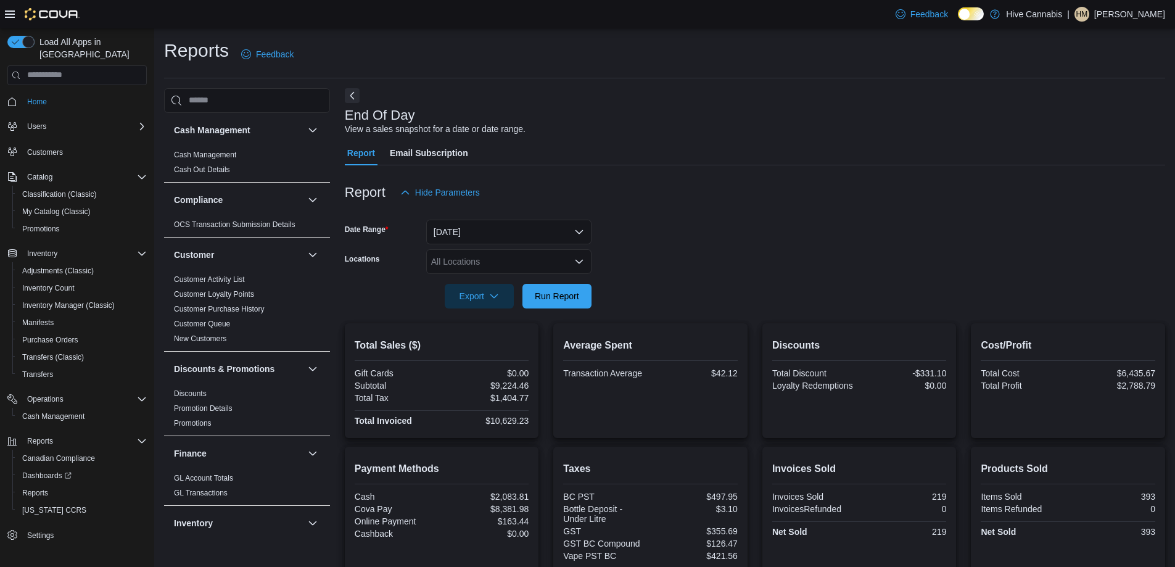
scroll to position [261, 0]
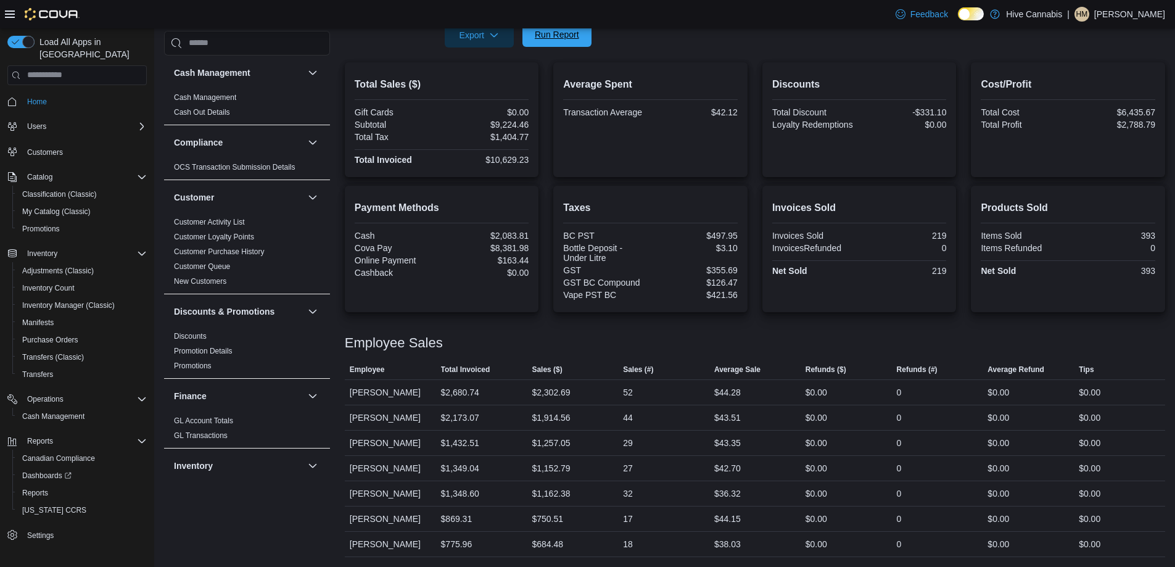
click at [574, 41] on span "Run Report" at bounding box center [557, 34] width 54 height 25
click at [561, 43] on span "Run Report" at bounding box center [557, 34] width 54 height 25
click at [549, 35] on span "Run Report" at bounding box center [557, 34] width 44 height 12
click at [566, 28] on span "Run Report" at bounding box center [557, 34] width 54 height 25
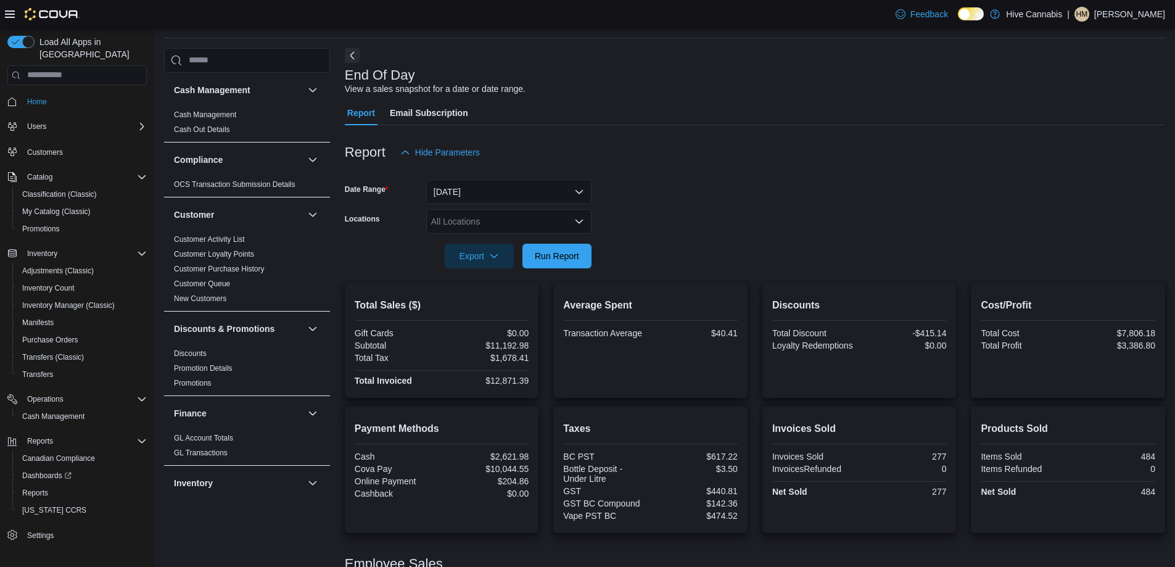
scroll to position [62, 0]
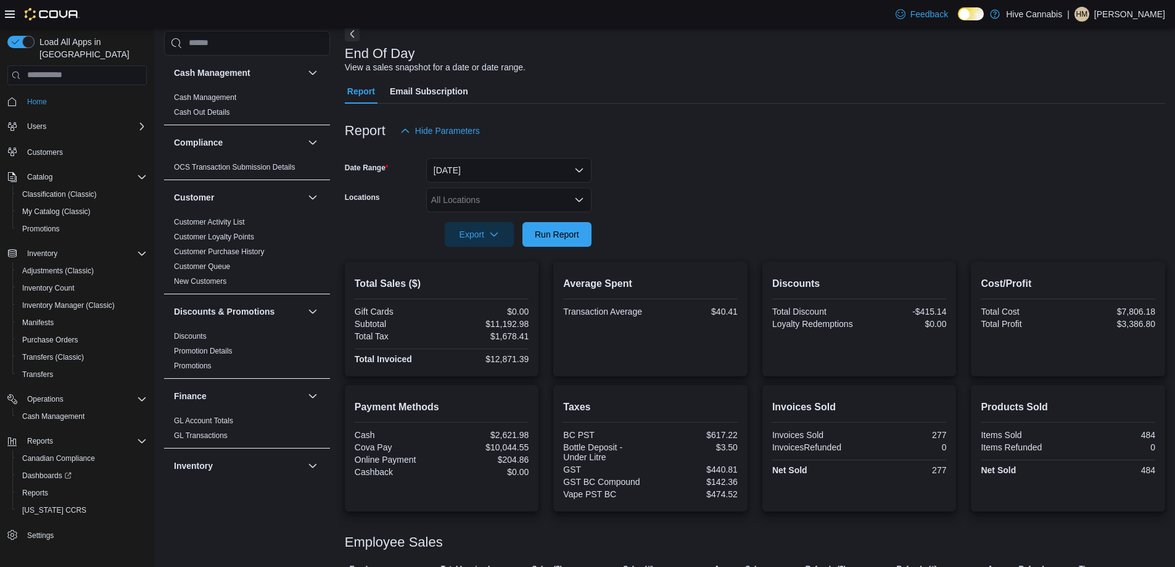
click at [577, 197] on icon "Open list of options" at bounding box center [579, 200] width 10 height 10
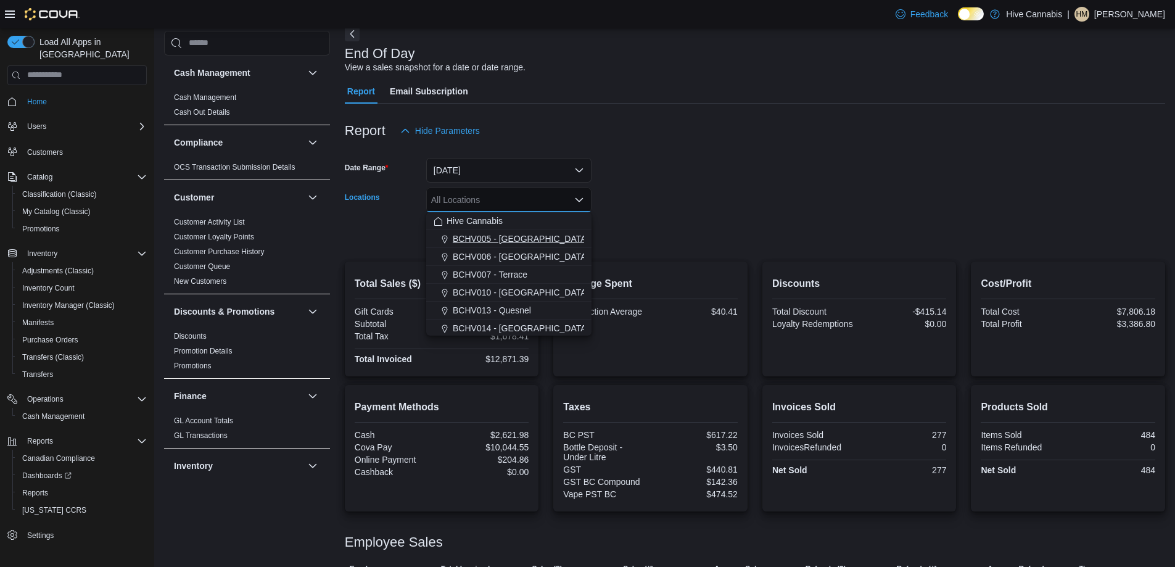
click at [528, 242] on span "BCHV005 - [GEOGRAPHIC_DATA][PERSON_NAME]" at bounding box center [556, 239] width 207 height 12
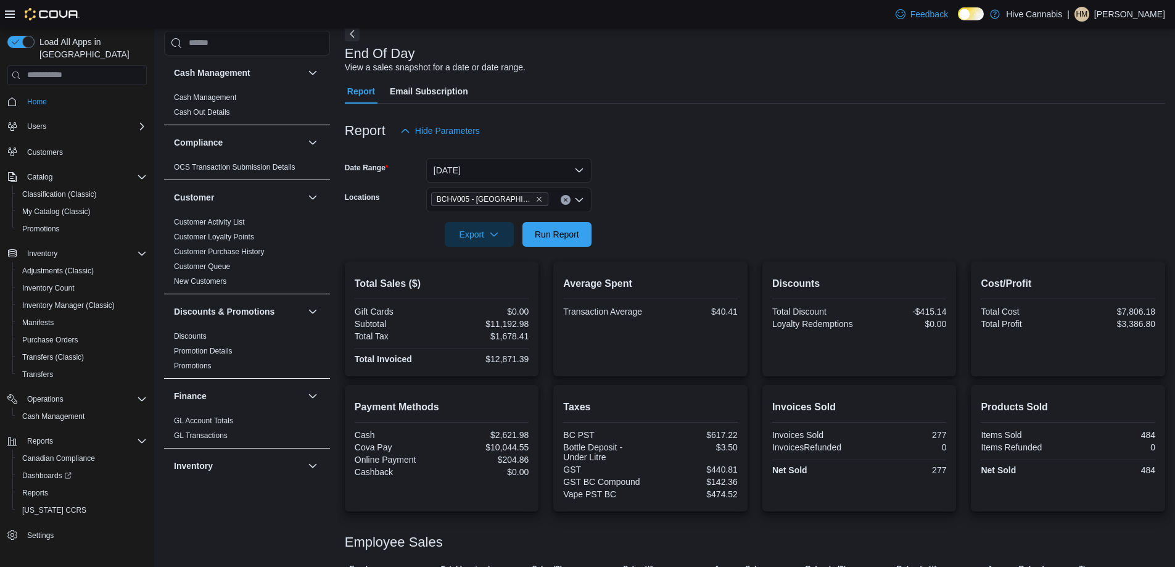
click at [645, 218] on div at bounding box center [755, 217] width 821 height 10
click at [535, 233] on span "Run Report" at bounding box center [557, 234] width 44 height 12
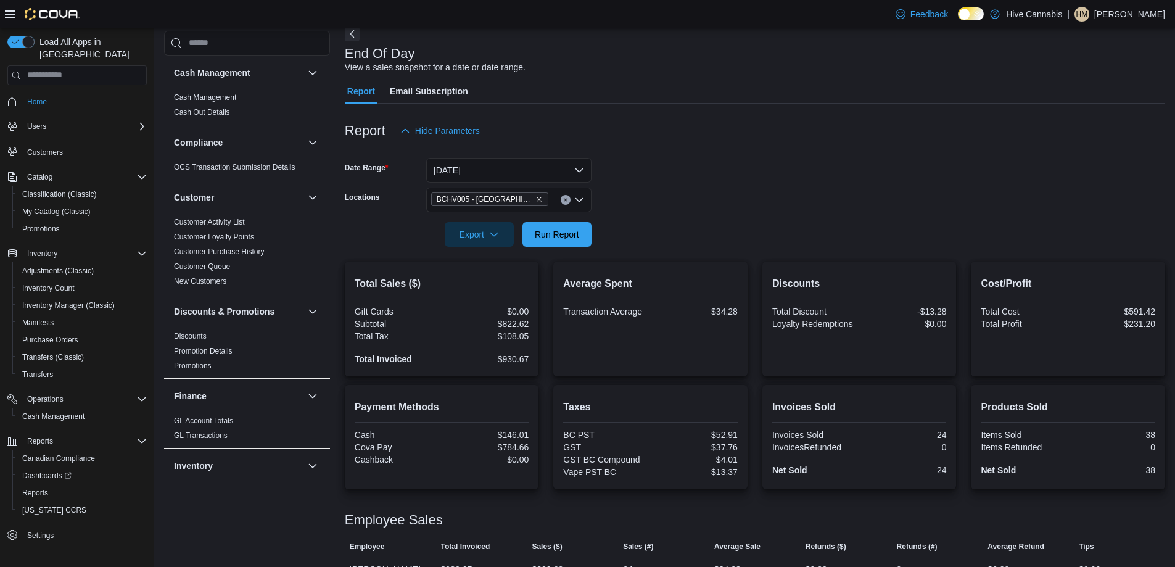
scroll to position [87, 0]
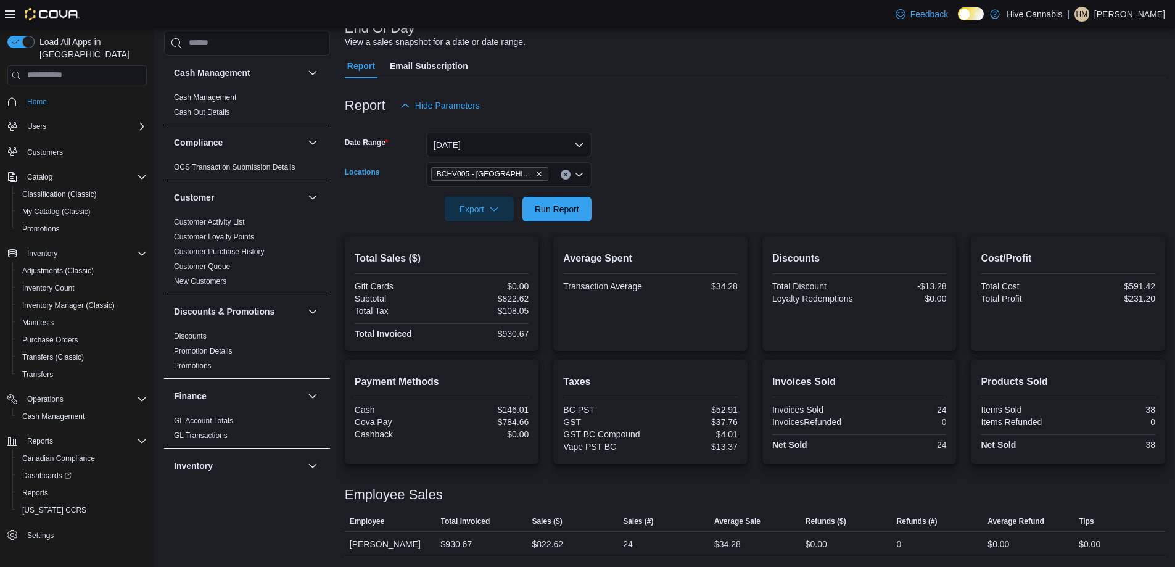
click at [569, 173] on button "Clear input" at bounding box center [566, 175] width 10 height 10
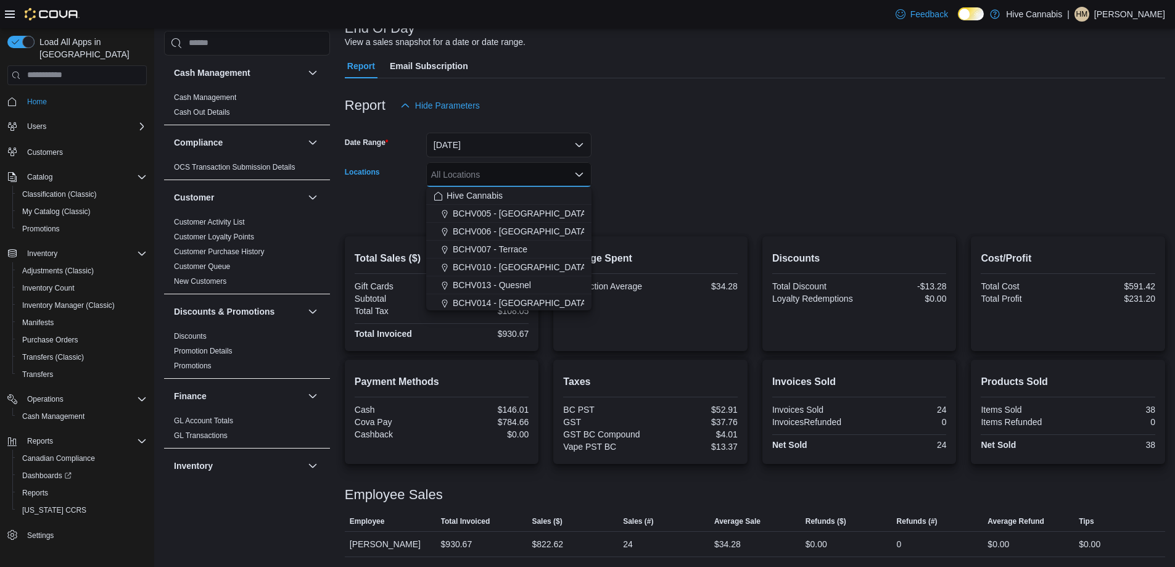
click at [678, 205] on form "Date Range [DATE] Locations All Locations Combo box. Selected. Combo box input.…" at bounding box center [755, 170] width 821 height 104
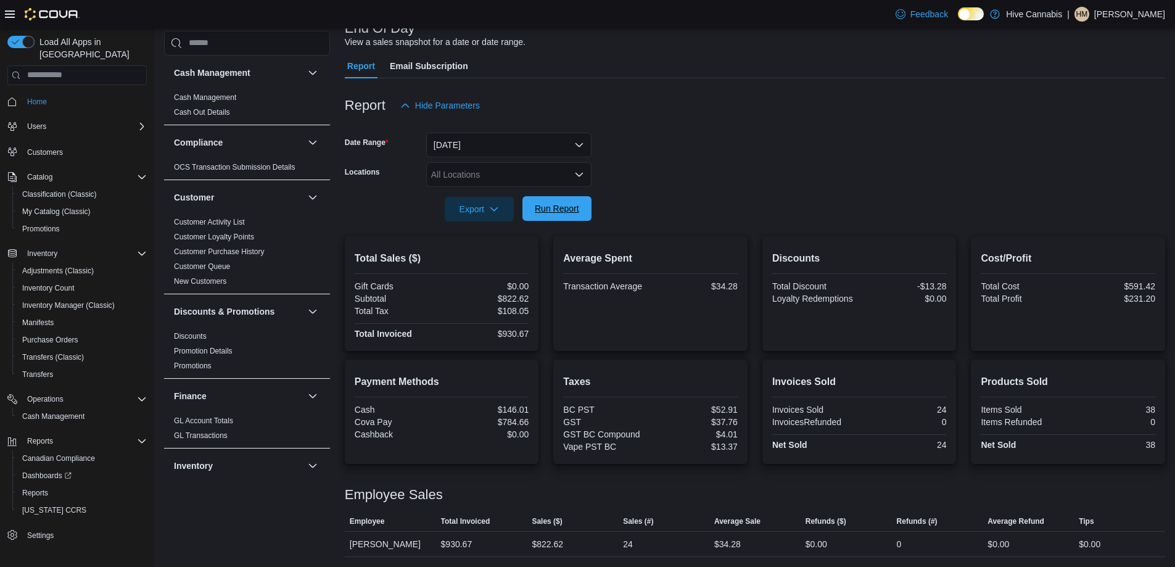
click at [554, 201] on span "Run Report" at bounding box center [557, 208] width 54 height 25
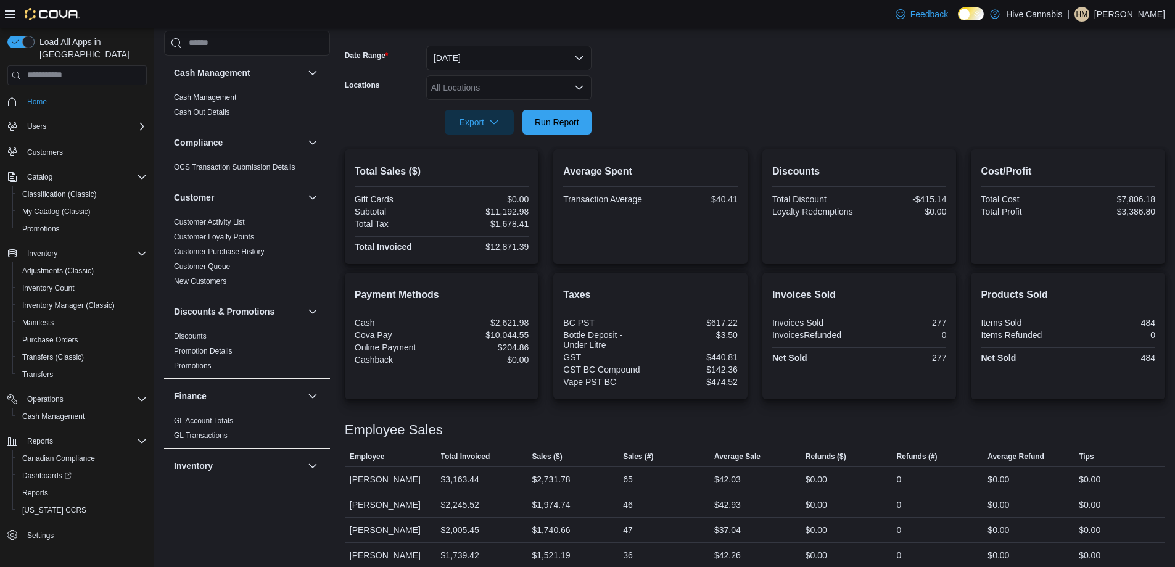
scroll to position [261, 0]
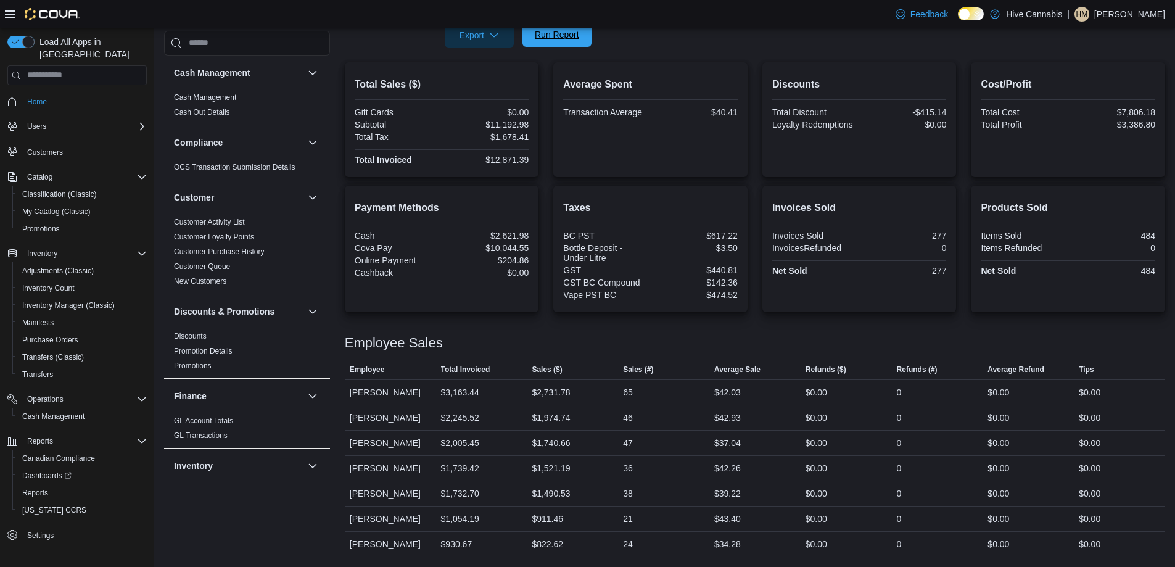
click at [555, 41] on span "Run Report" at bounding box center [557, 34] width 54 height 25
click at [565, 42] on span "Run Report" at bounding box center [557, 34] width 54 height 25
